Goal: Task Accomplishment & Management: Use online tool/utility

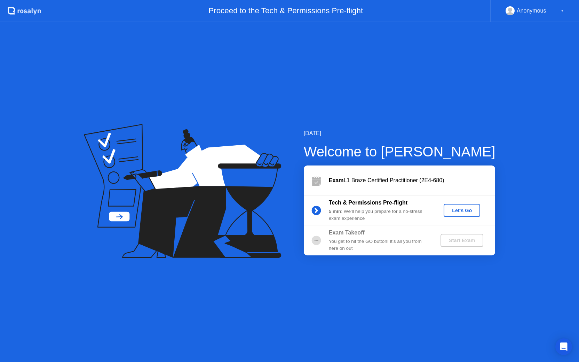
click at [457, 209] on div "Let's Go" at bounding box center [462, 210] width 31 height 6
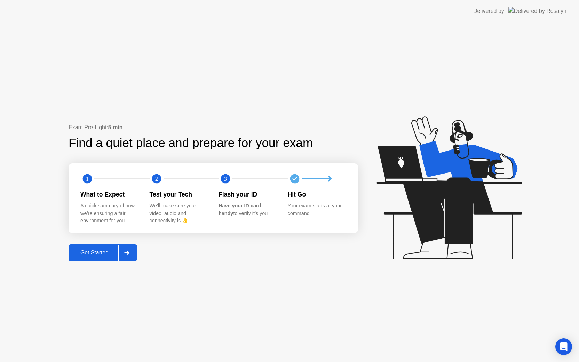
click at [105, 252] on div "Get Started" at bounding box center [95, 252] width 48 height 6
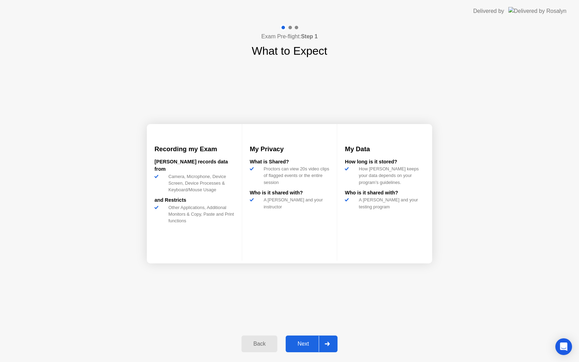
click at [304, 347] on div "Next" at bounding box center [303, 343] width 31 height 6
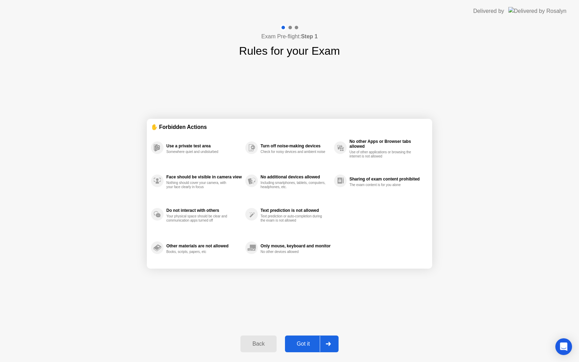
click at [304, 347] on div "Got it" at bounding box center [303, 343] width 33 height 6
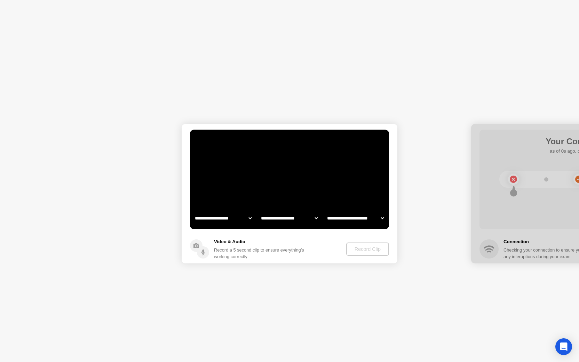
select select "**********"
select select "*******"
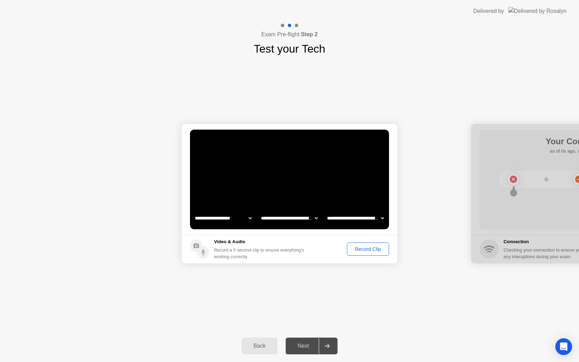
click at [364, 247] on div "Record Clip" at bounding box center [367, 249] width 37 height 6
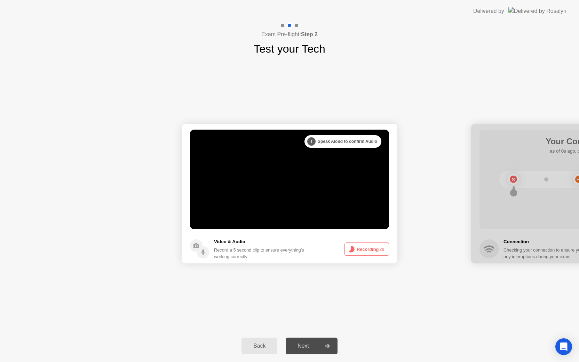
click at [364, 247] on button "Recording 2s" at bounding box center [367, 248] width 45 height 13
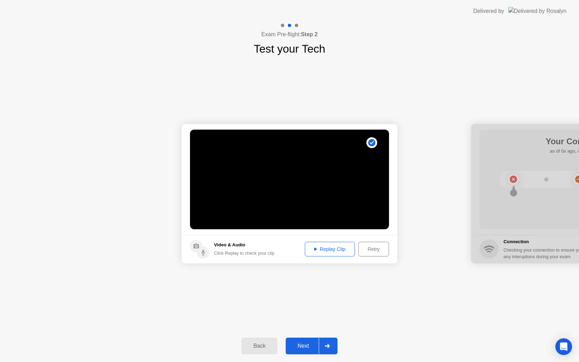
click at [301, 341] on button "Next" at bounding box center [312, 345] width 52 height 17
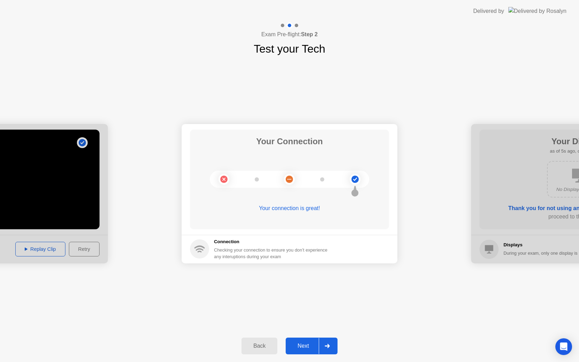
click at [303, 349] on div "Next" at bounding box center [303, 346] width 31 height 6
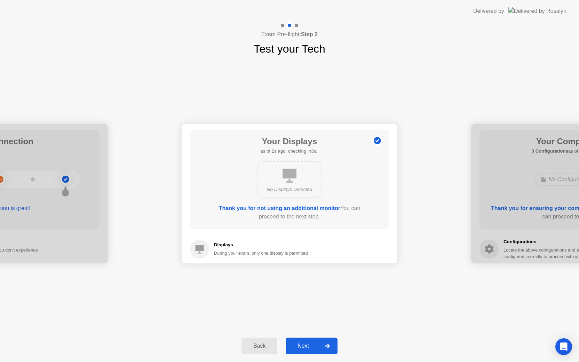
click at [302, 340] on button "Next" at bounding box center [312, 345] width 52 height 17
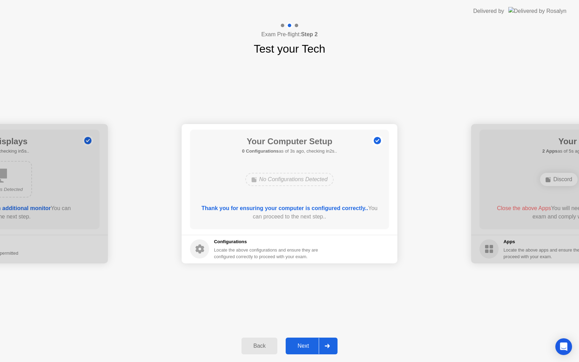
click at [308, 344] on div "Next" at bounding box center [303, 346] width 31 height 6
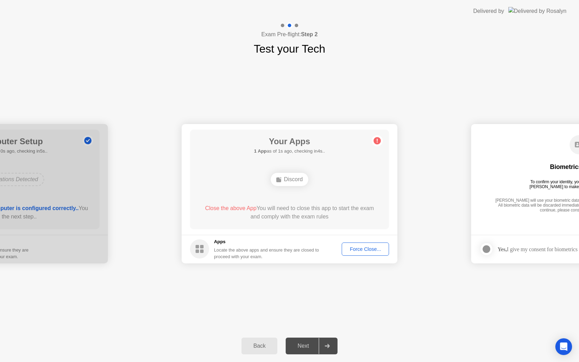
click at [330, 185] on div "Discord" at bounding box center [289, 179] width 159 height 19
click at [372, 244] on button "Force Close..." at bounding box center [365, 248] width 47 height 13
click at [364, 249] on div "Force Close..." at bounding box center [365, 249] width 42 height 6
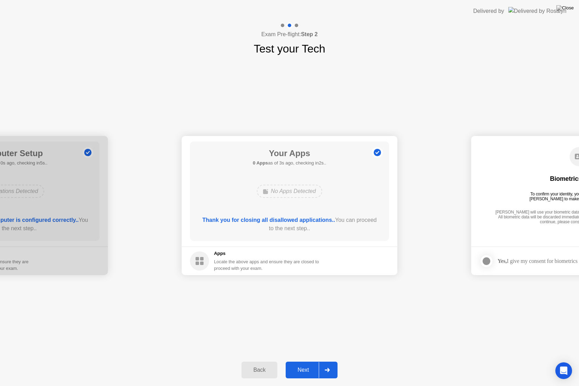
click at [304, 361] on div "Next" at bounding box center [303, 370] width 31 height 6
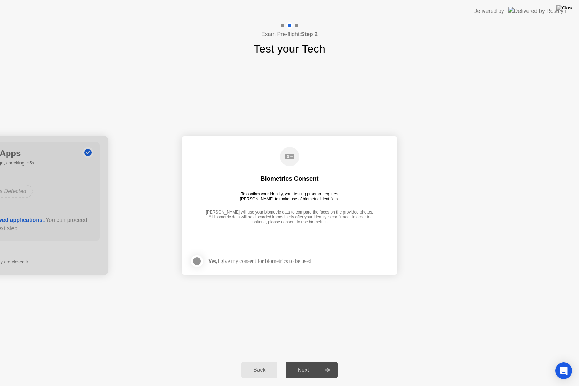
click at [198, 259] on div at bounding box center [197, 261] width 8 height 8
click at [306, 361] on div "Next" at bounding box center [303, 370] width 31 height 6
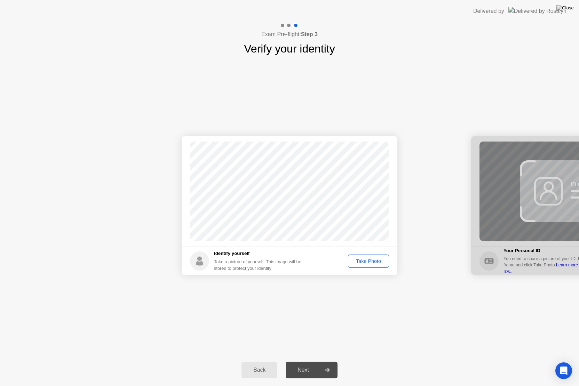
click at [370, 263] on div "Take Photo" at bounding box center [369, 262] width 36 height 6
click at [379, 264] on div "Retake" at bounding box center [373, 262] width 27 height 6
click at [379, 264] on div "Take Photo" at bounding box center [369, 262] width 36 height 6
click at [304, 361] on div "Next" at bounding box center [303, 370] width 31 height 6
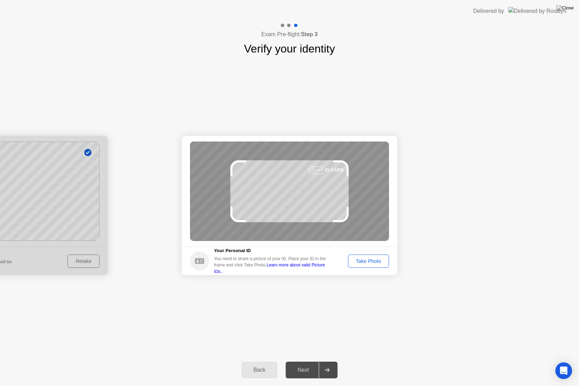
click at [374, 262] on div "Take Photo" at bounding box center [369, 262] width 36 height 6
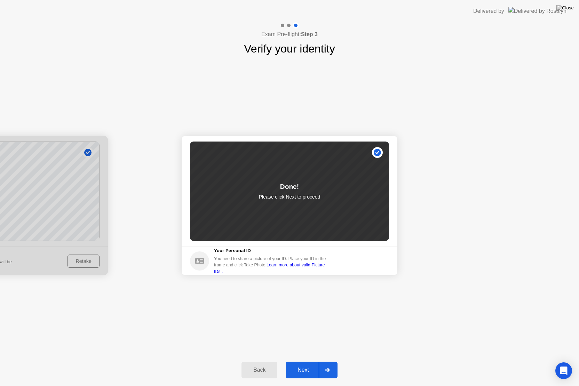
click at [305, 361] on div "Next" at bounding box center [303, 370] width 31 height 6
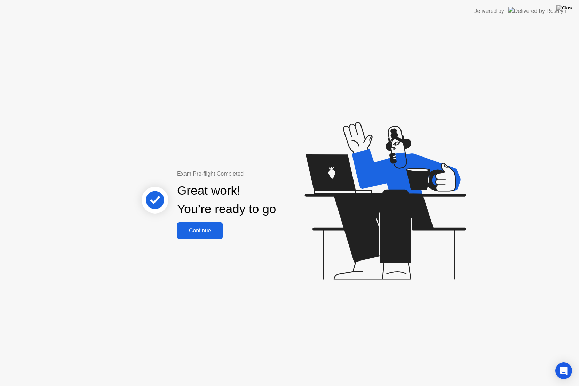
click at [205, 233] on div "Continue" at bounding box center [199, 231] width 41 height 6
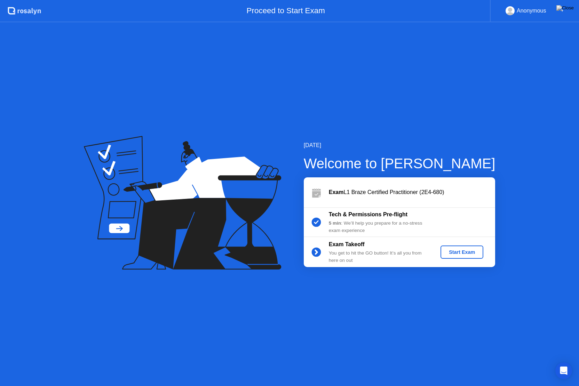
click at [458, 252] on div "Start Exam" at bounding box center [461, 253] width 37 height 6
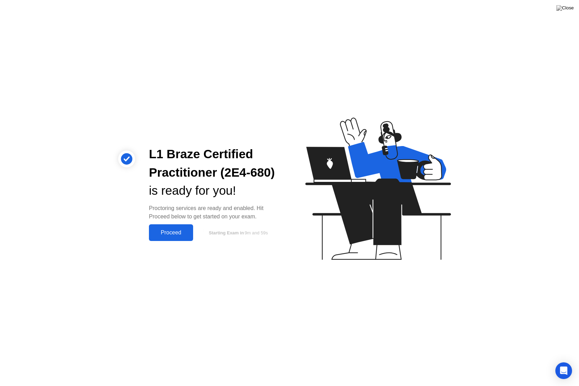
click at [175, 234] on div "Proceed" at bounding box center [171, 233] width 40 height 6
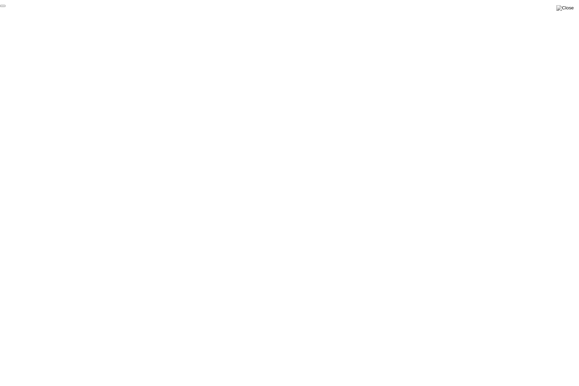
click div "End Proctoring Session"
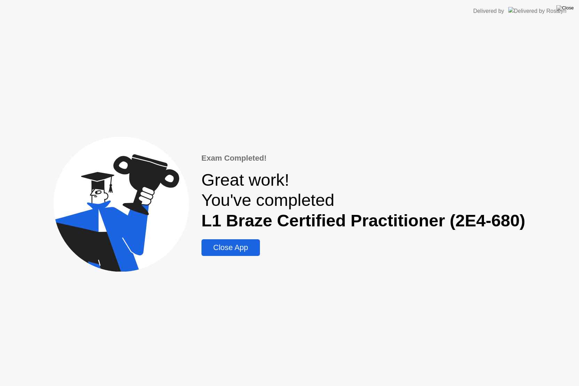
click at [240, 247] on div "Close App" at bounding box center [231, 247] width 54 height 9
